Goal: Communication & Community: Share content

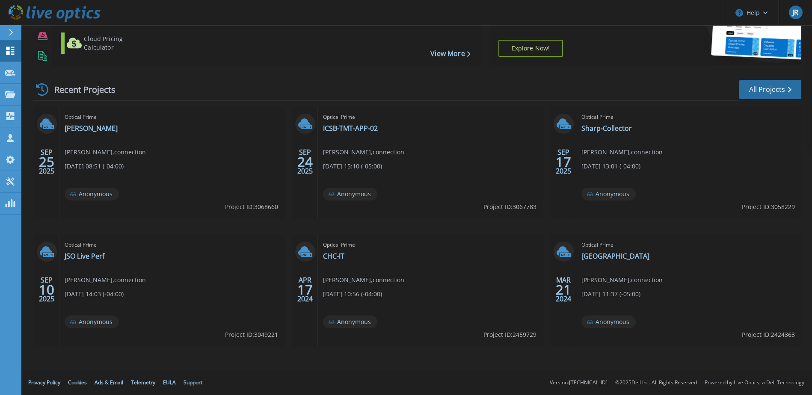
scroll to position [79, 0]
click at [79, 129] on link "[PERSON_NAME]" at bounding box center [91, 128] width 53 height 9
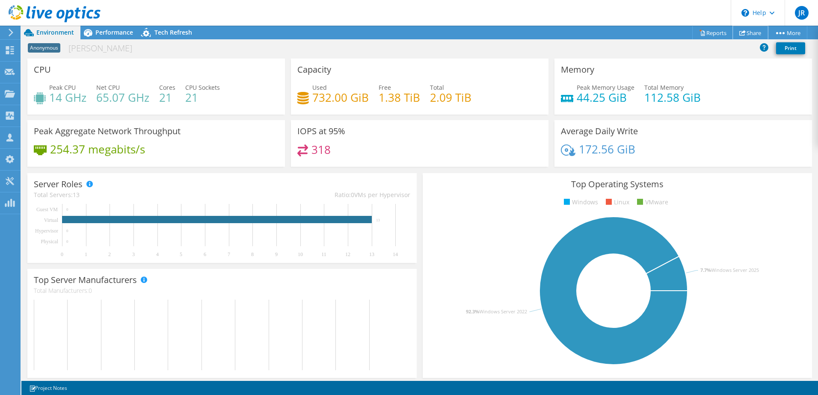
click at [746, 34] on link "Share" at bounding box center [750, 32] width 35 height 13
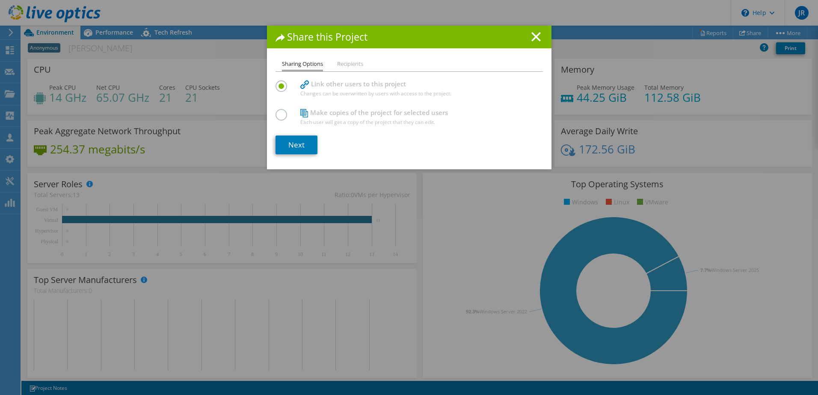
click at [350, 63] on li "Recipients" at bounding box center [350, 64] width 26 height 11
click at [345, 64] on li "Recipients" at bounding box center [350, 64] width 26 height 11
click at [305, 143] on link "Next" at bounding box center [297, 145] width 42 height 19
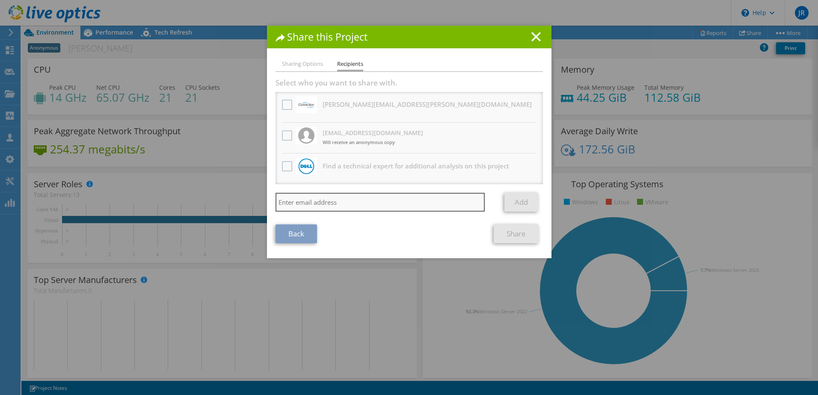
click at [301, 206] on input "search" at bounding box center [381, 202] width 210 height 19
type input "[PERSON_NAME][EMAIL_ADDRESS][PERSON_NAME][DOMAIN_NAME]"
drag, startPoint x: 386, startPoint y: 208, endPoint x: 255, endPoint y: 207, distance: 131.8
click at [255, 207] on div "Share this Project Sharing Options Recipients Link other users to this project …" at bounding box center [409, 198] width 818 height 344
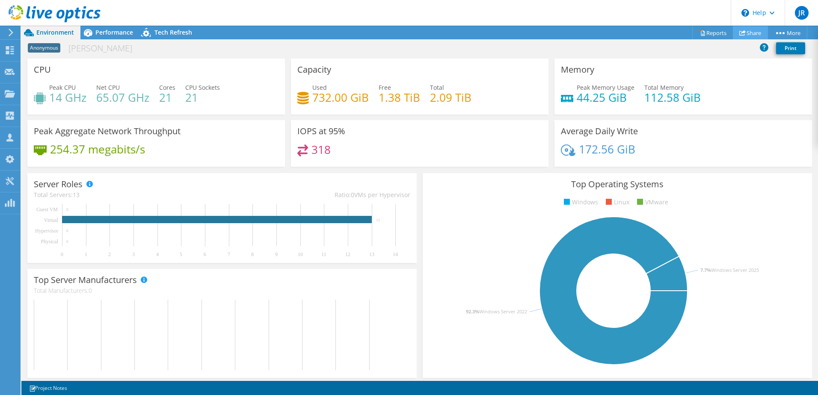
click at [743, 31] on link "Share" at bounding box center [750, 32] width 35 height 13
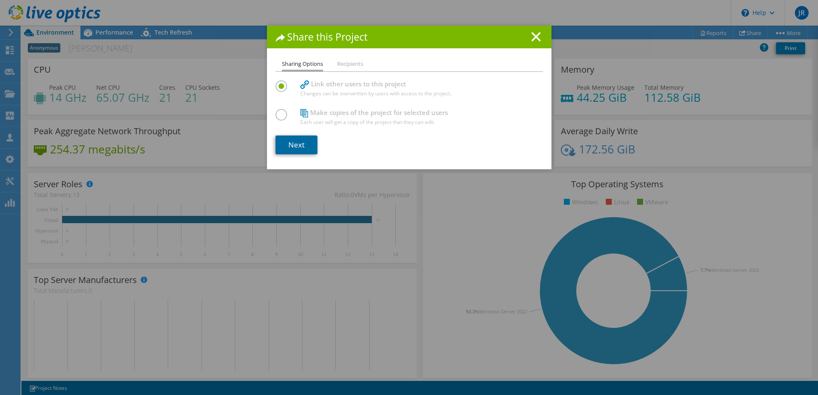
click at [300, 144] on link "Next" at bounding box center [297, 145] width 42 height 19
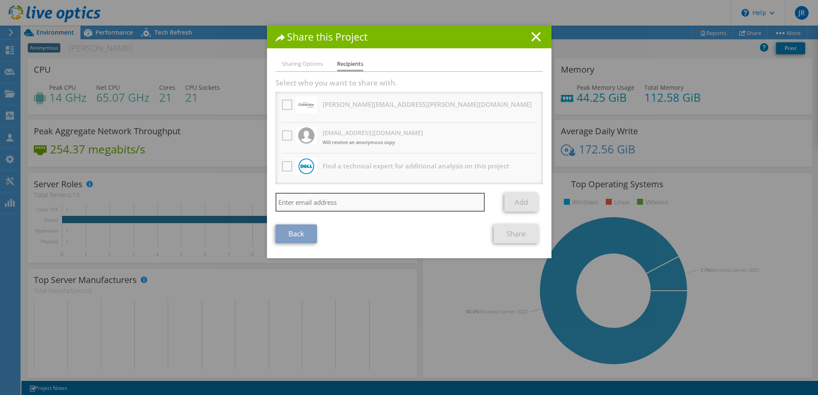
click at [295, 207] on input "search" at bounding box center [381, 202] width 210 height 19
paste input "70 Access controlled openings 4 door release 2 at reception 2 at main 2 Interco…"
type input "70 Access controlled openings 4 door release 2 at reception 2 at main 2 Interco…"
type input "[PERSON_NAME][EMAIL_ADDRESS][PERSON_NAME][DOMAIN_NAME]"
click at [516, 198] on link "Add" at bounding box center [522, 202] width 34 height 19
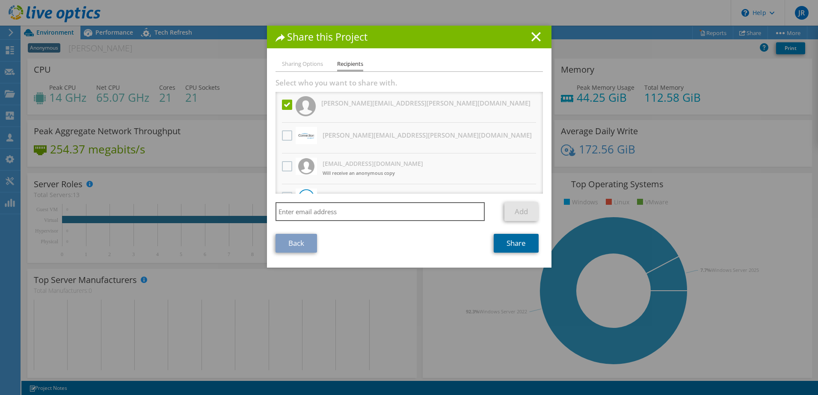
click at [503, 244] on link "Share" at bounding box center [516, 243] width 45 height 19
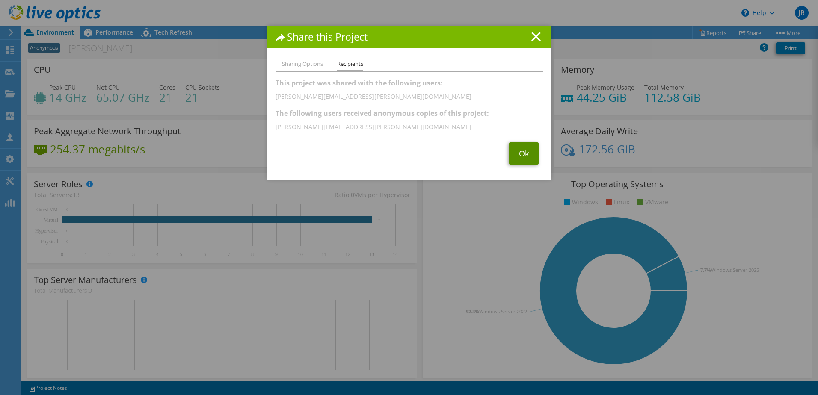
click at [527, 148] on link "Ok" at bounding box center [524, 154] width 30 height 22
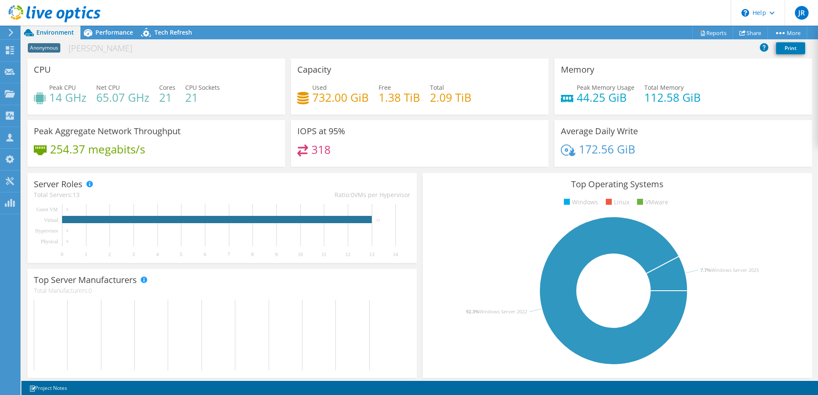
click at [10, 29] on icon at bounding box center [11, 33] width 6 height 8
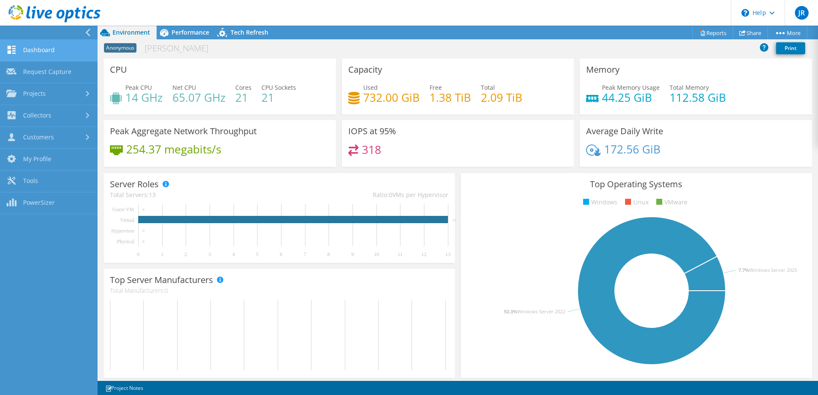
click at [37, 46] on link "Dashboard" at bounding box center [49, 51] width 98 height 22
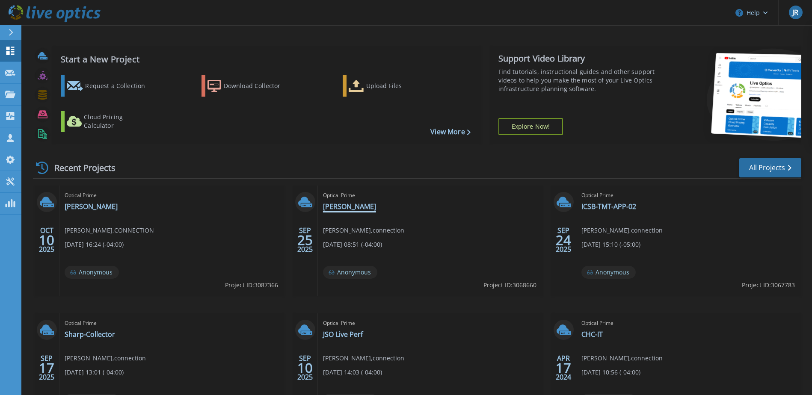
click at [334, 205] on link "Roher" at bounding box center [349, 206] width 53 height 9
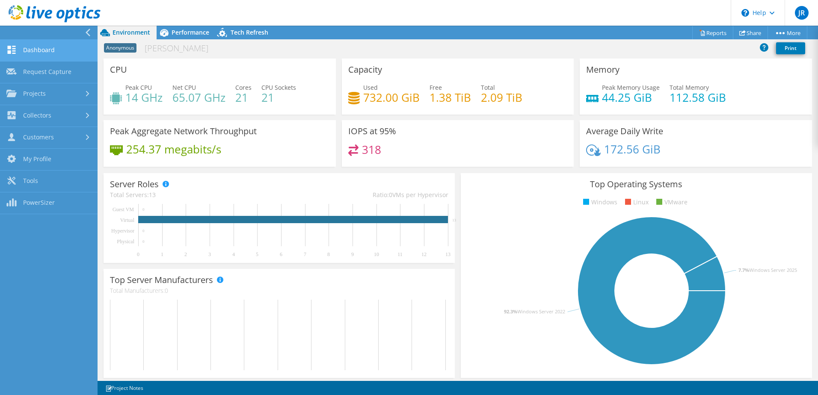
click at [41, 49] on link "Dashboard" at bounding box center [49, 51] width 98 height 22
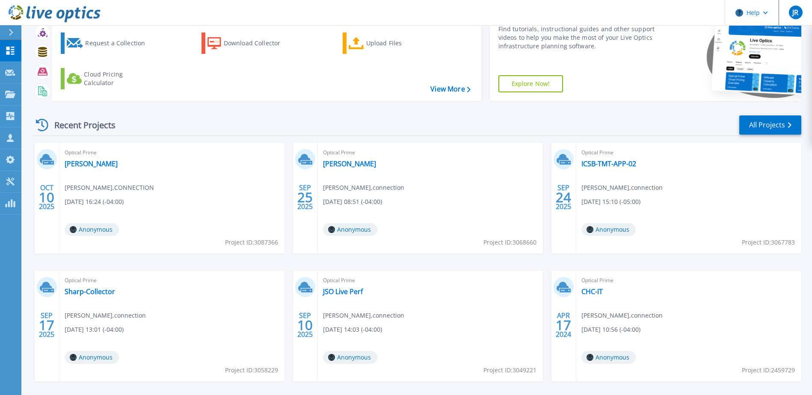
scroll to position [79, 0]
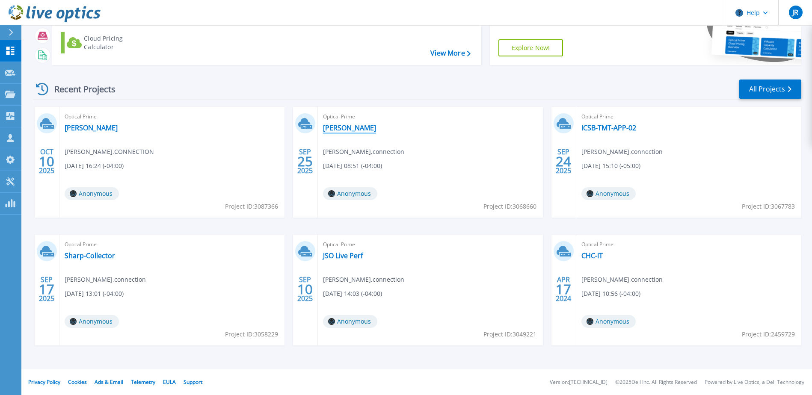
click at [339, 127] on link "[PERSON_NAME]" at bounding box center [349, 128] width 53 height 9
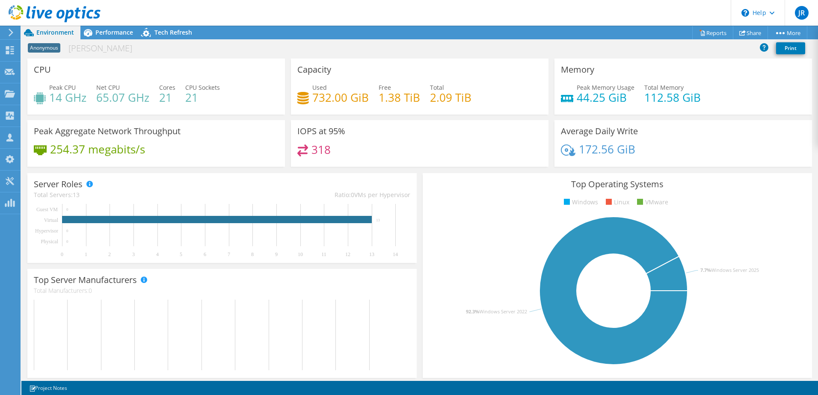
click at [12, 34] on icon at bounding box center [11, 33] width 6 height 8
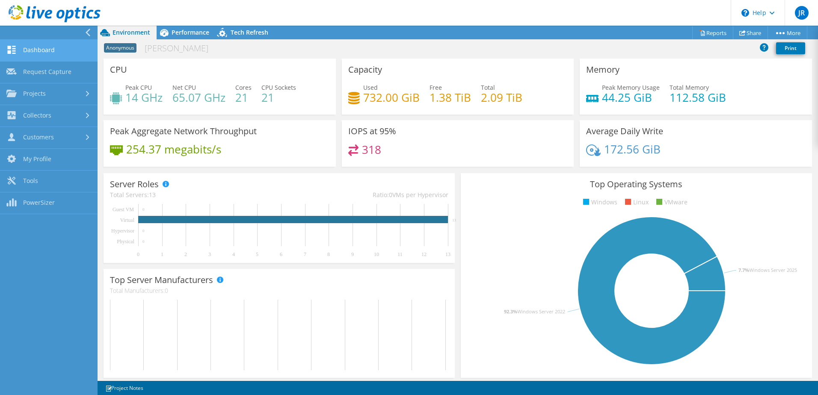
click at [39, 50] on link "Dashboard" at bounding box center [49, 51] width 98 height 22
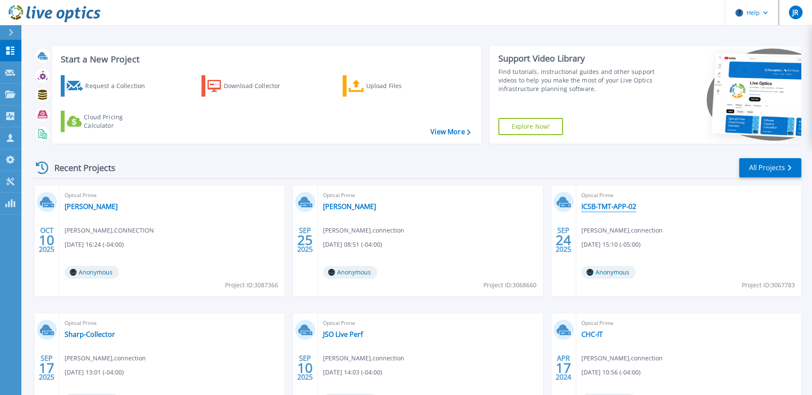
click at [624, 205] on link "ICSB-TMT-APP-02" at bounding box center [609, 206] width 55 height 9
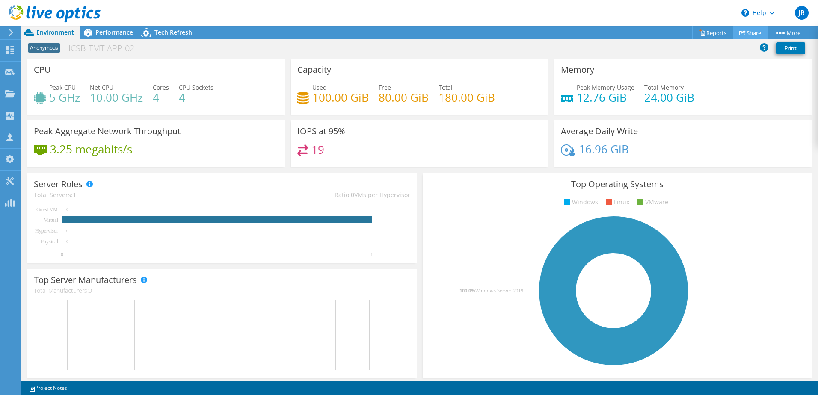
click at [748, 31] on link "Share" at bounding box center [750, 32] width 35 height 13
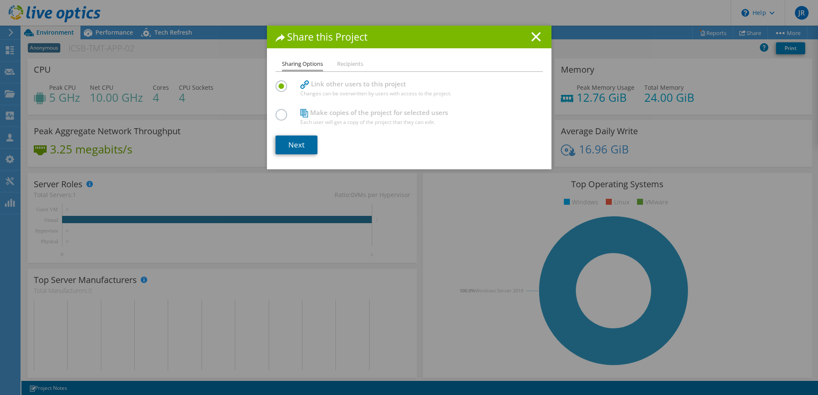
click at [288, 144] on link "Next" at bounding box center [297, 145] width 42 height 19
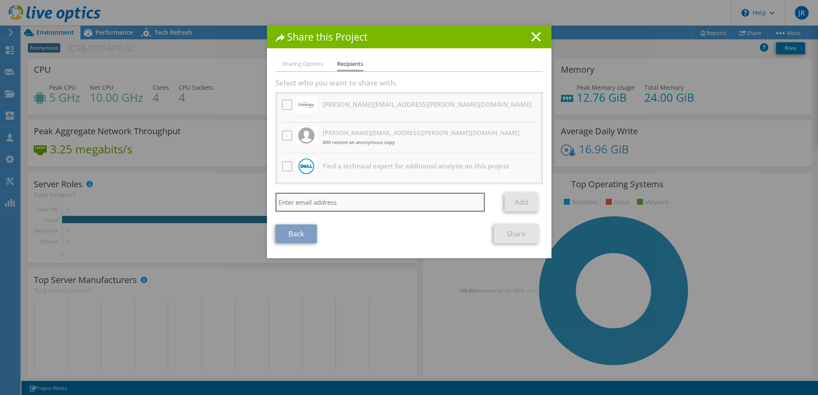
click at [295, 200] on input "search" at bounding box center [381, 202] width 210 height 19
type input "[PERSON_NAME][EMAIL_ADDRESS][PERSON_NAME][DOMAIN_NAME]"
click at [517, 201] on link "Add" at bounding box center [522, 202] width 34 height 19
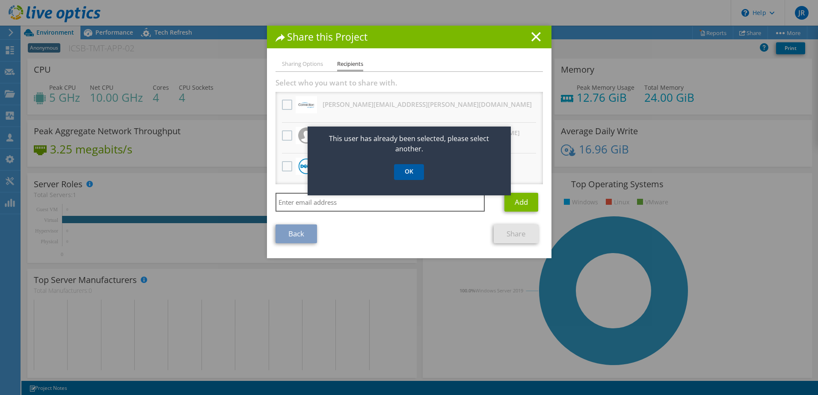
click at [409, 172] on link "OK" at bounding box center [409, 172] width 30 height 16
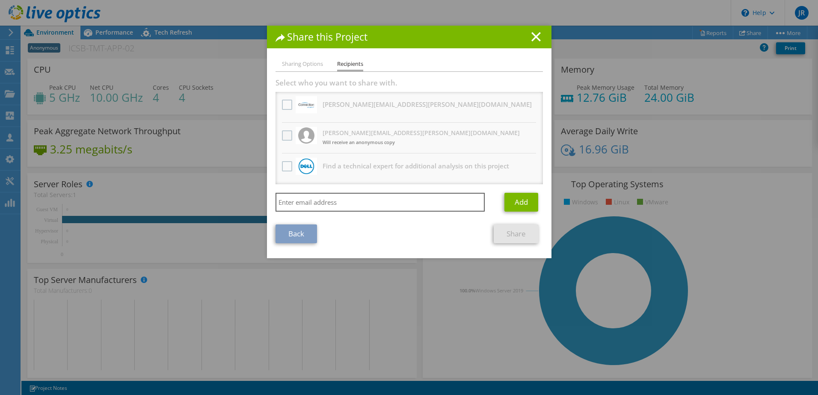
click at [285, 135] on label at bounding box center [288, 136] width 12 height 10
click at [0, 0] on input "checkbox" at bounding box center [0, 0] width 0 height 0
click at [538, 40] on icon at bounding box center [536, 36] width 9 height 9
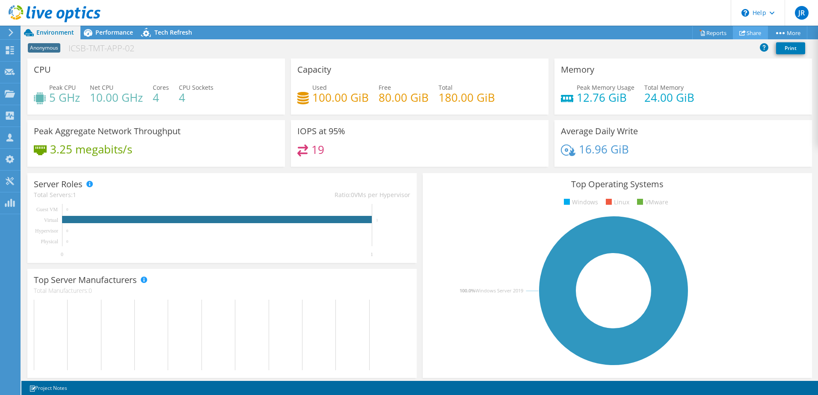
click at [748, 30] on link "Share" at bounding box center [750, 32] width 35 height 13
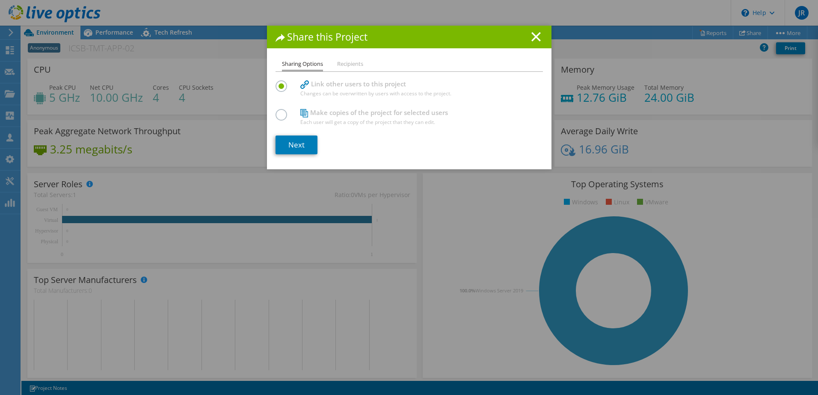
click at [276, 111] on label at bounding box center [283, 110] width 15 height 2
click at [0, 0] on input "radio" at bounding box center [0, 0] width 0 height 0
click at [291, 145] on link "Next" at bounding box center [297, 145] width 42 height 19
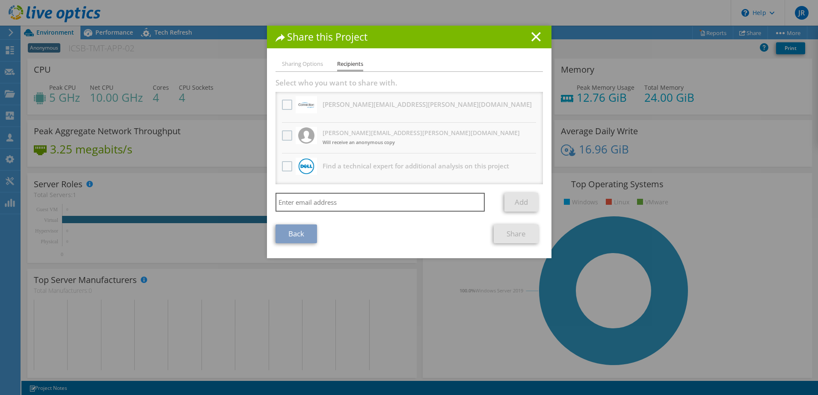
click at [282, 139] on label at bounding box center [288, 136] width 12 height 10
click at [0, 0] on input "checkbox" at bounding box center [0, 0] width 0 height 0
click at [521, 234] on link "Share" at bounding box center [516, 234] width 45 height 19
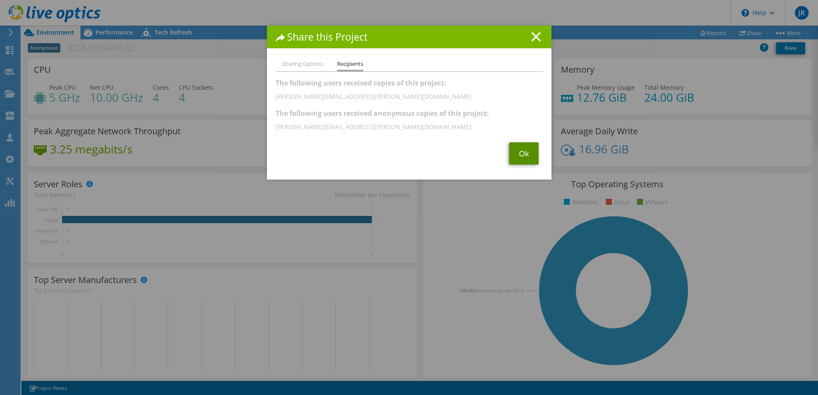
click at [522, 149] on link "Ok" at bounding box center [524, 154] width 30 height 22
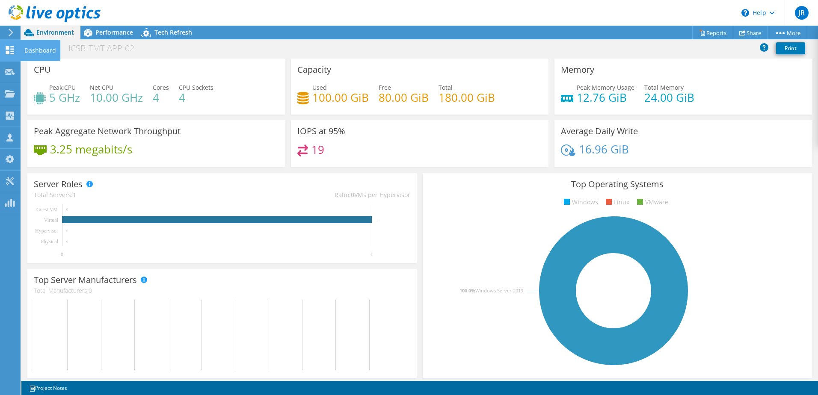
click at [12, 49] on use at bounding box center [10, 50] width 8 height 8
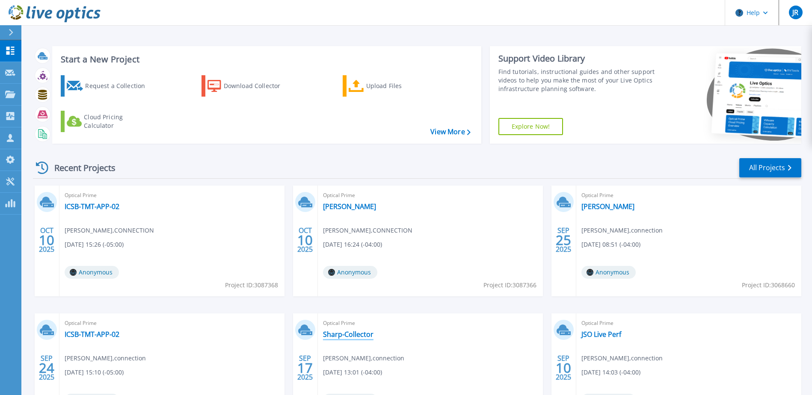
click at [333, 334] on link "Sharp-Collector" at bounding box center [348, 334] width 50 height 9
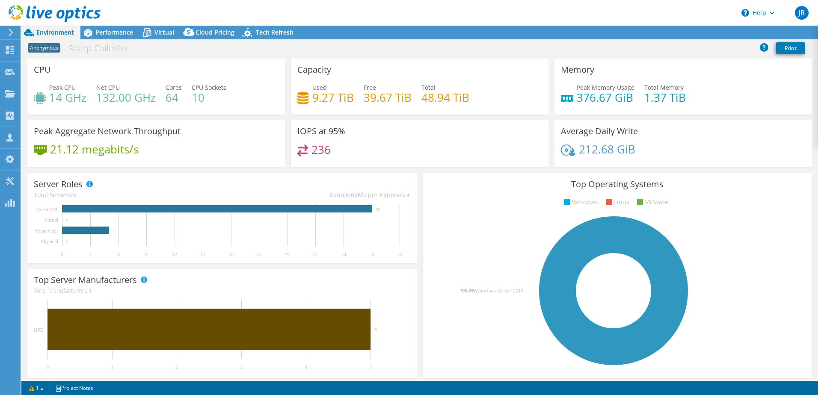
select select "USD"
select select "USEast"
click at [715, 32] on link "Share" at bounding box center [711, 32] width 35 height 13
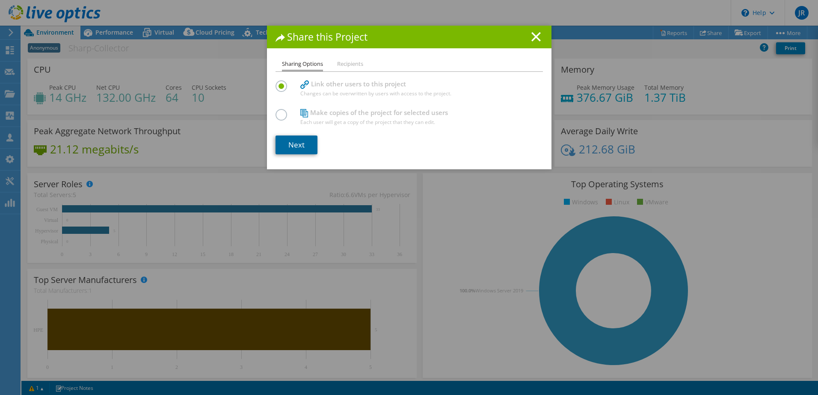
click at [295, 143] on link "Next" at bounding box center [297, 145] width 42 height 19
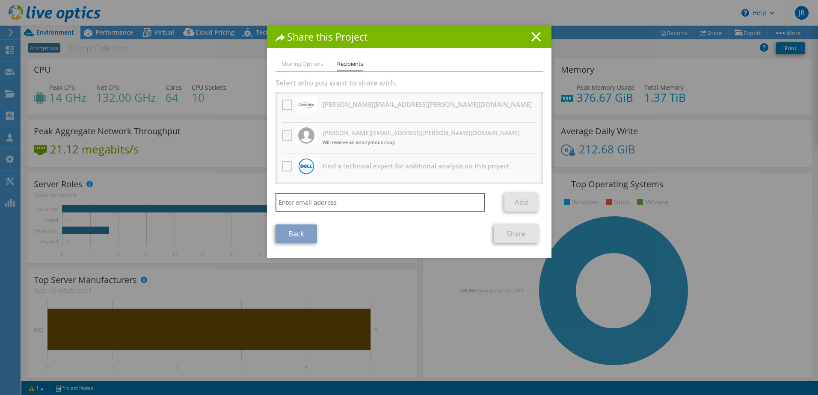
click at [283, 133] on label at bounding box center [288, 136] width 12 height 10
click at [0, 0] on input "checkbox" at bounding box center [0, 0] width 0 height 0
click at [517, 228] on link "Share" at bounding box center [516, 234] width 45 height 19
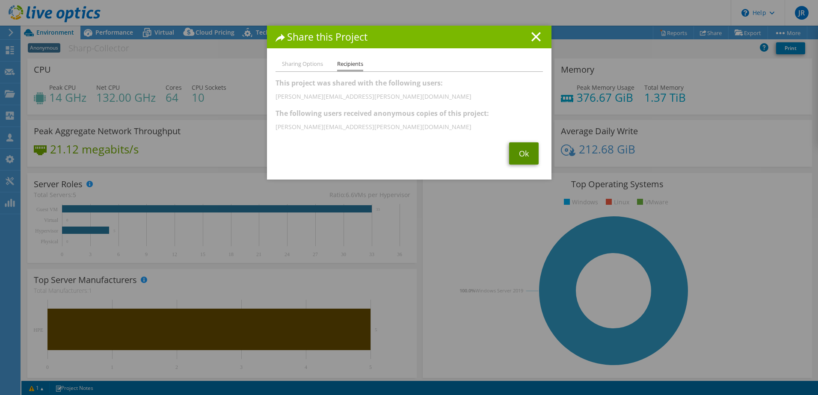
click at [521, 155] on link "Ok" at bounding box center [524, 154] width 30 height 22
